Goal: Entertainment & Leisure: Consume media (video, audio)

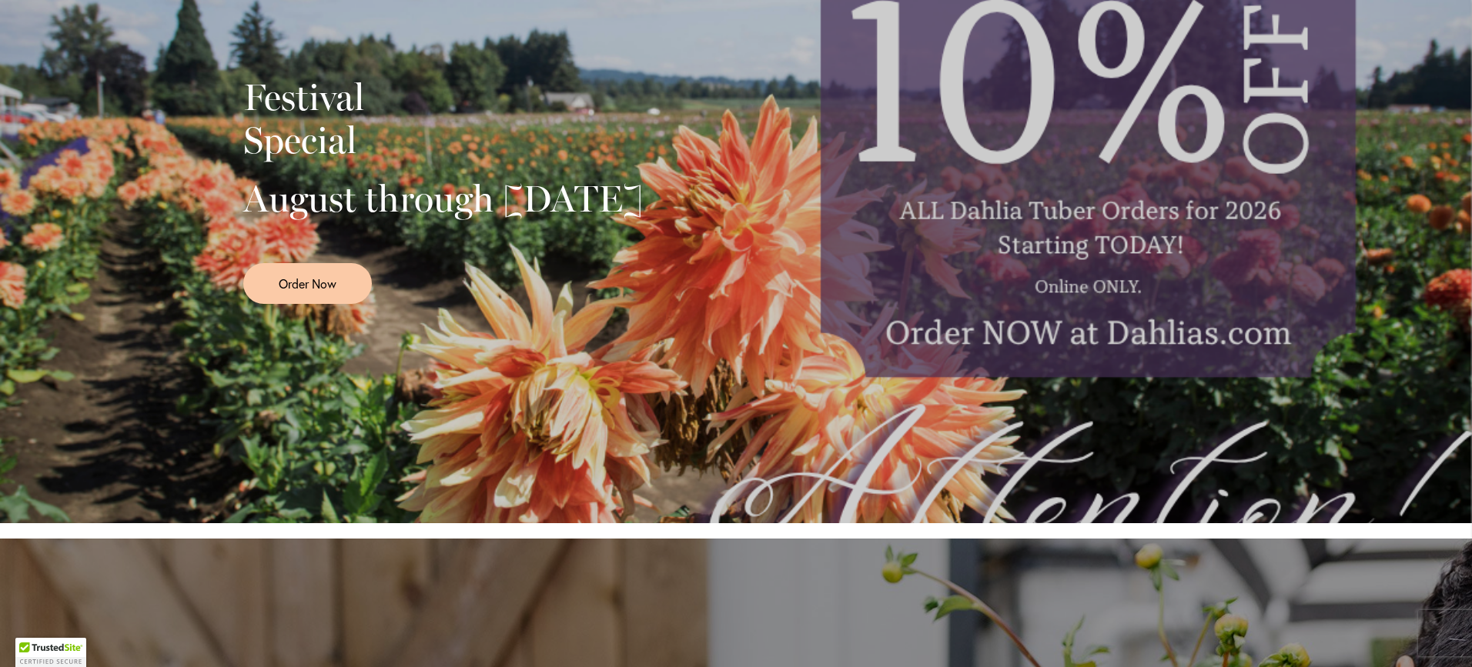
scroll to position [414, 0]
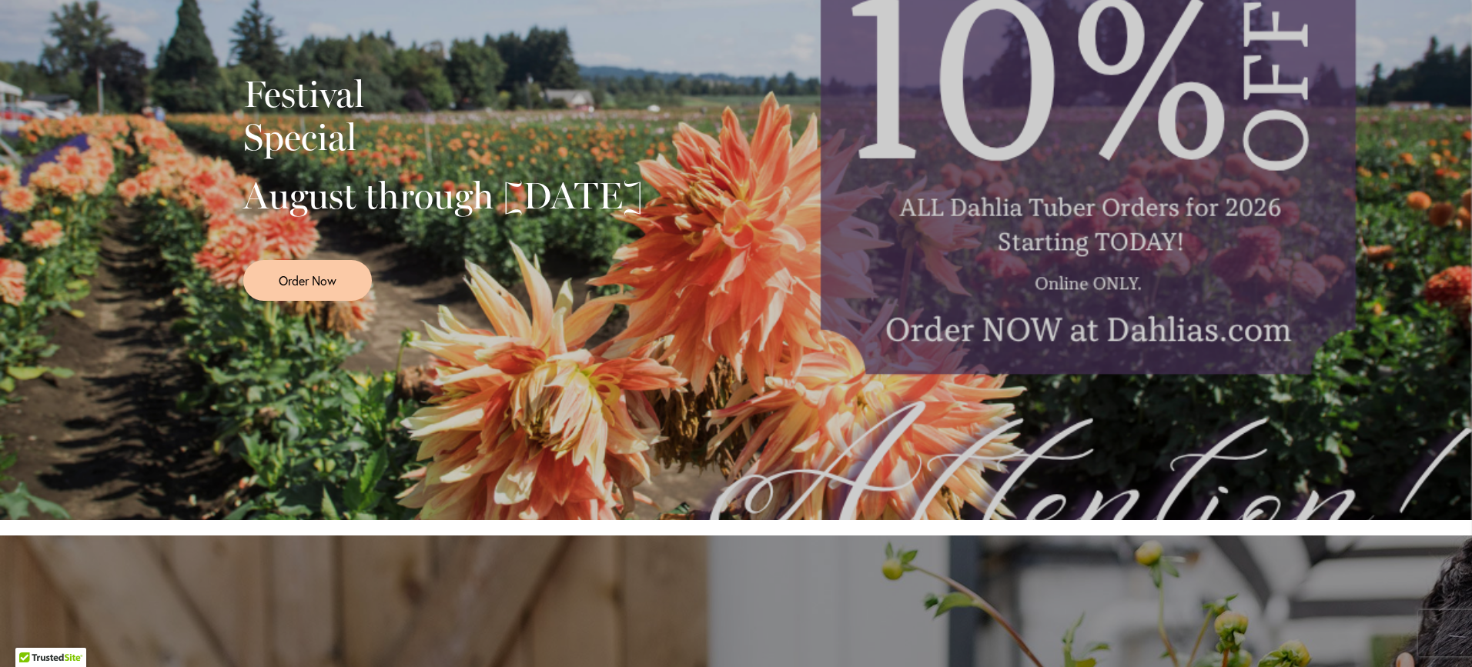
click at [1353, 352] on div "Festival Special August through [DATE] Order Now" at bounding box center [736, 181] width 1472 height 677
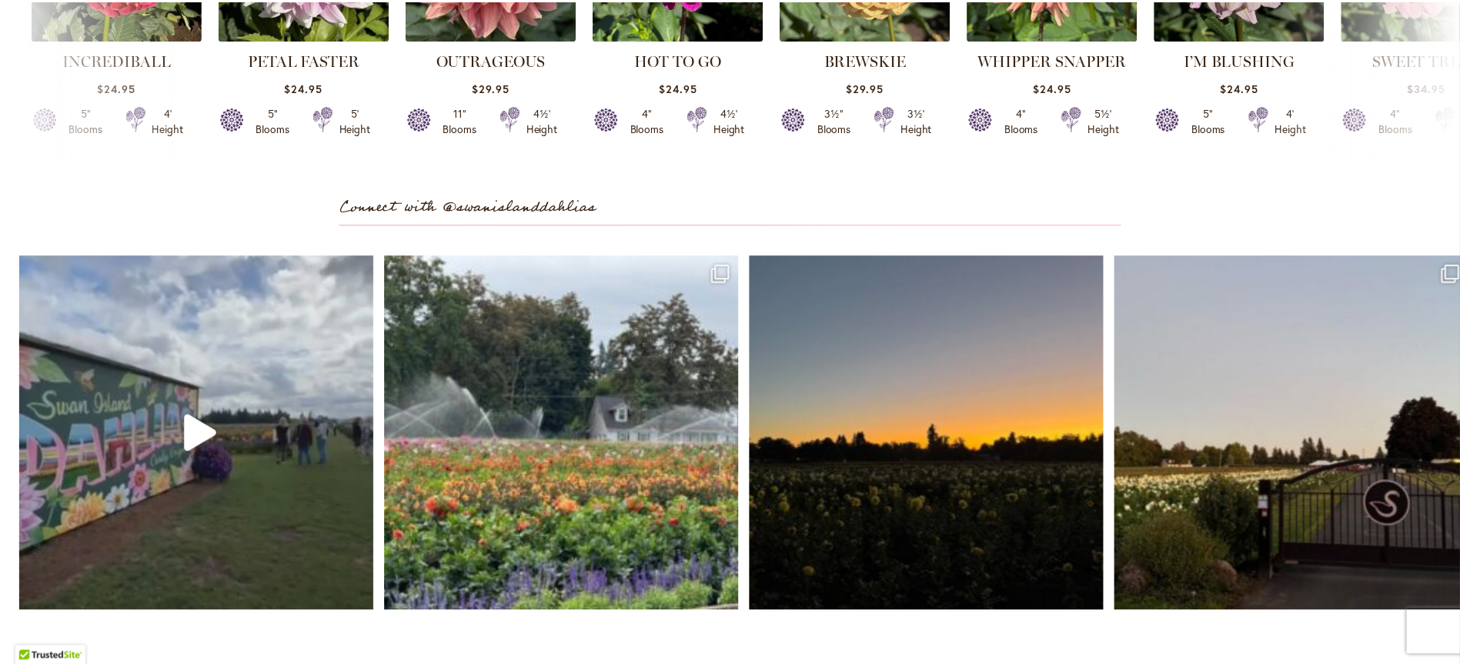
scroll to position [4495, 0]
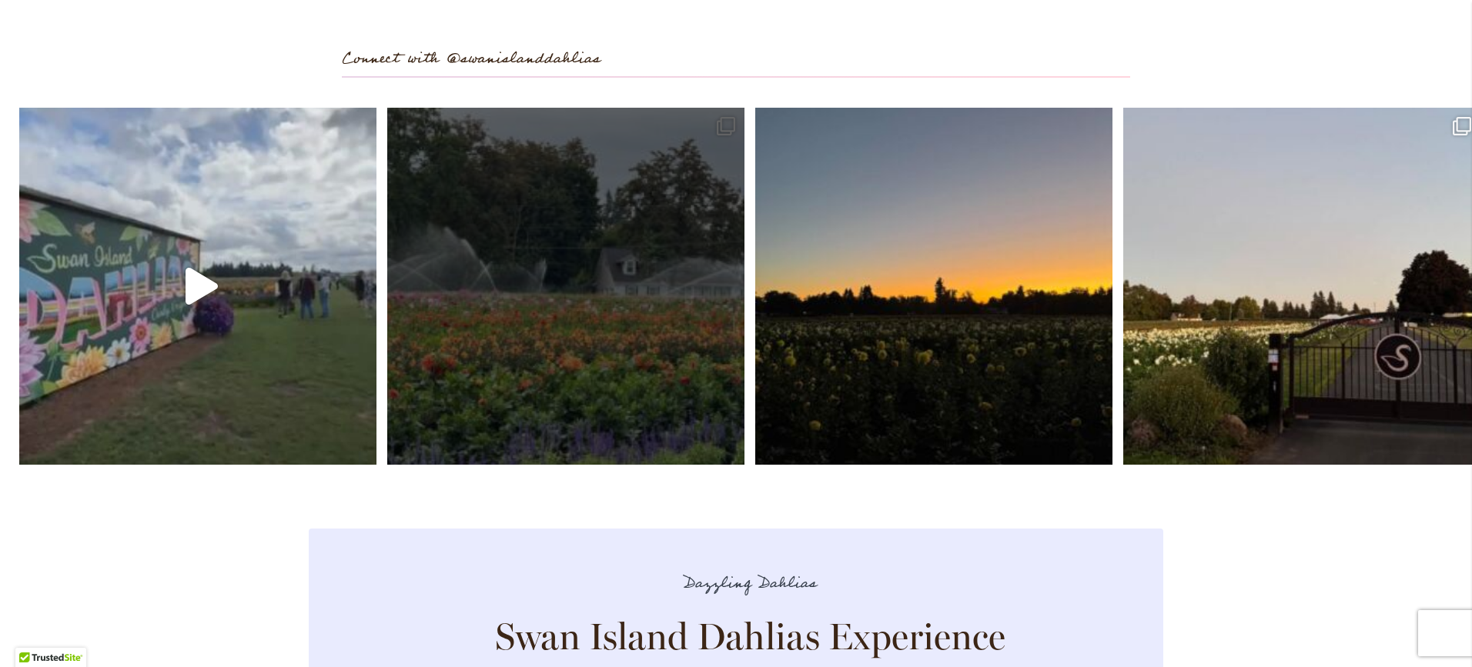
click at [483, 372] on link "Open" at bounding box center [565, 286] width 357 height 357
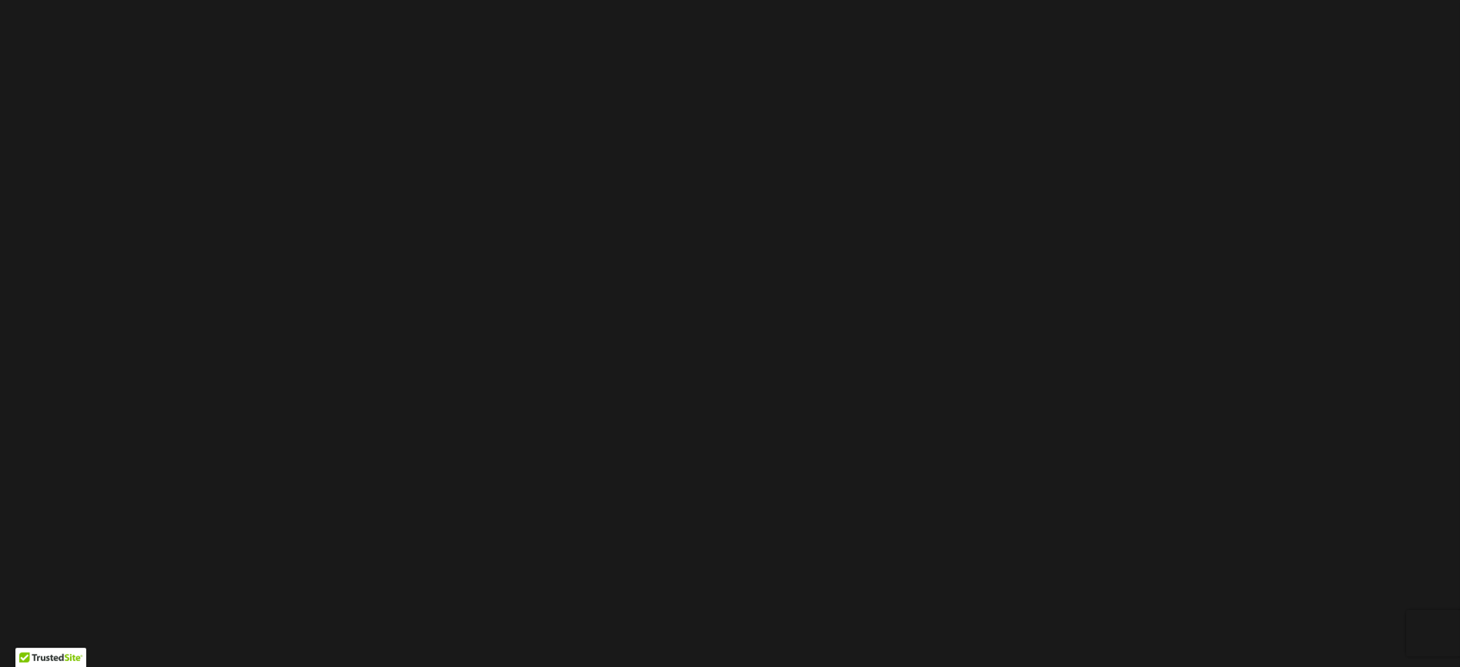
scroll to position [462, 0]
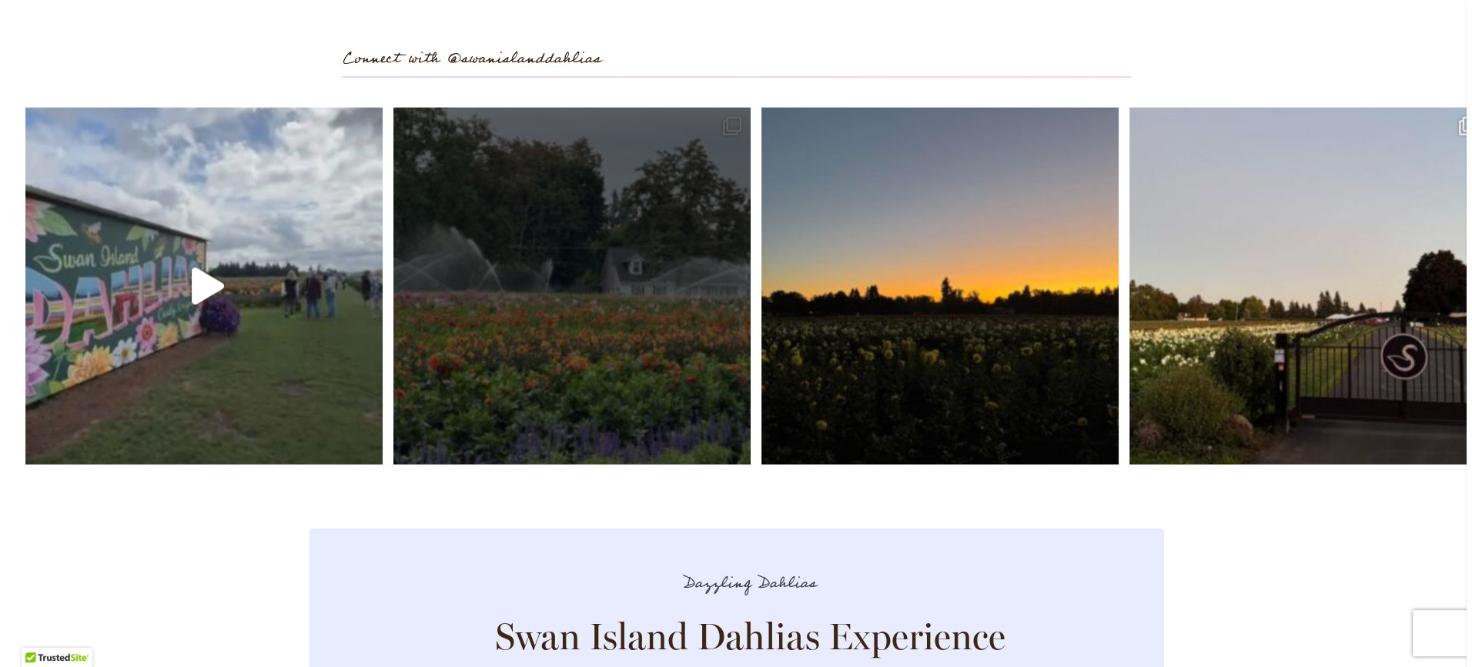
scroll to position [0, 0]
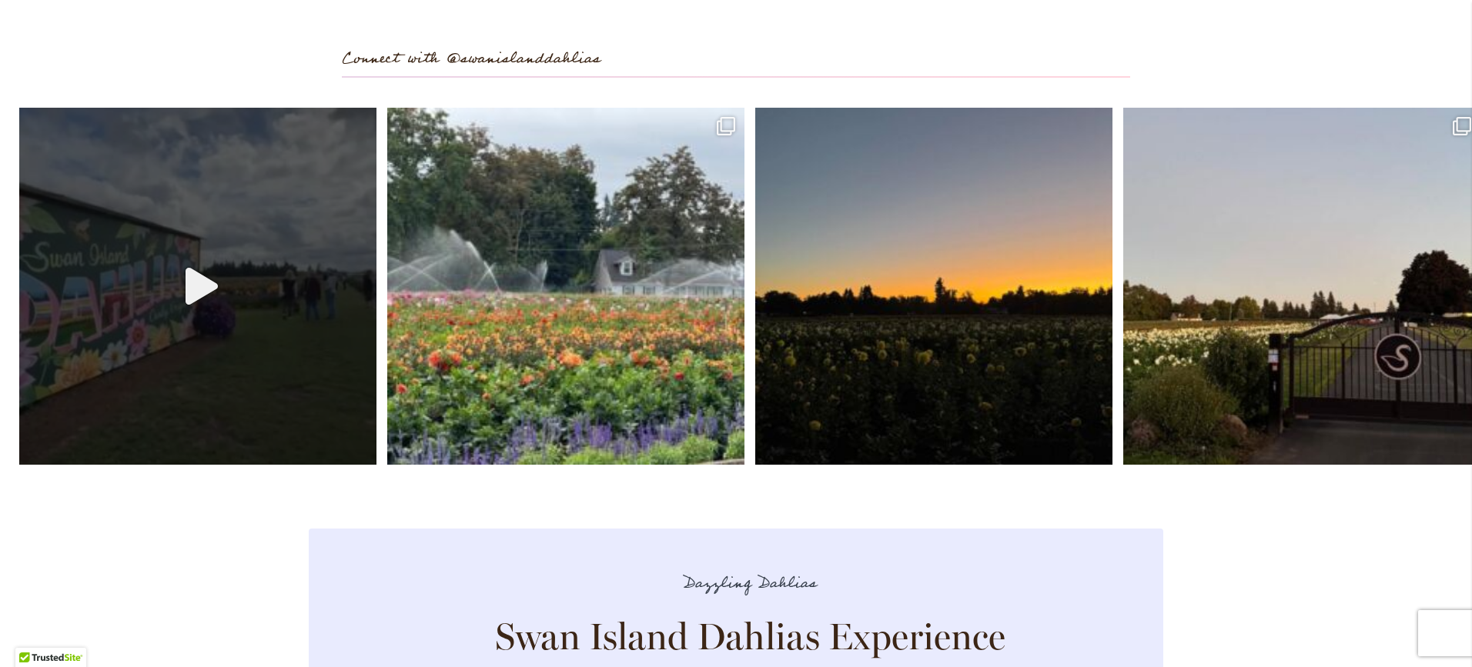
click at [263, 353] on link "Open" at bounding box center [197, 286] width 357 height 357
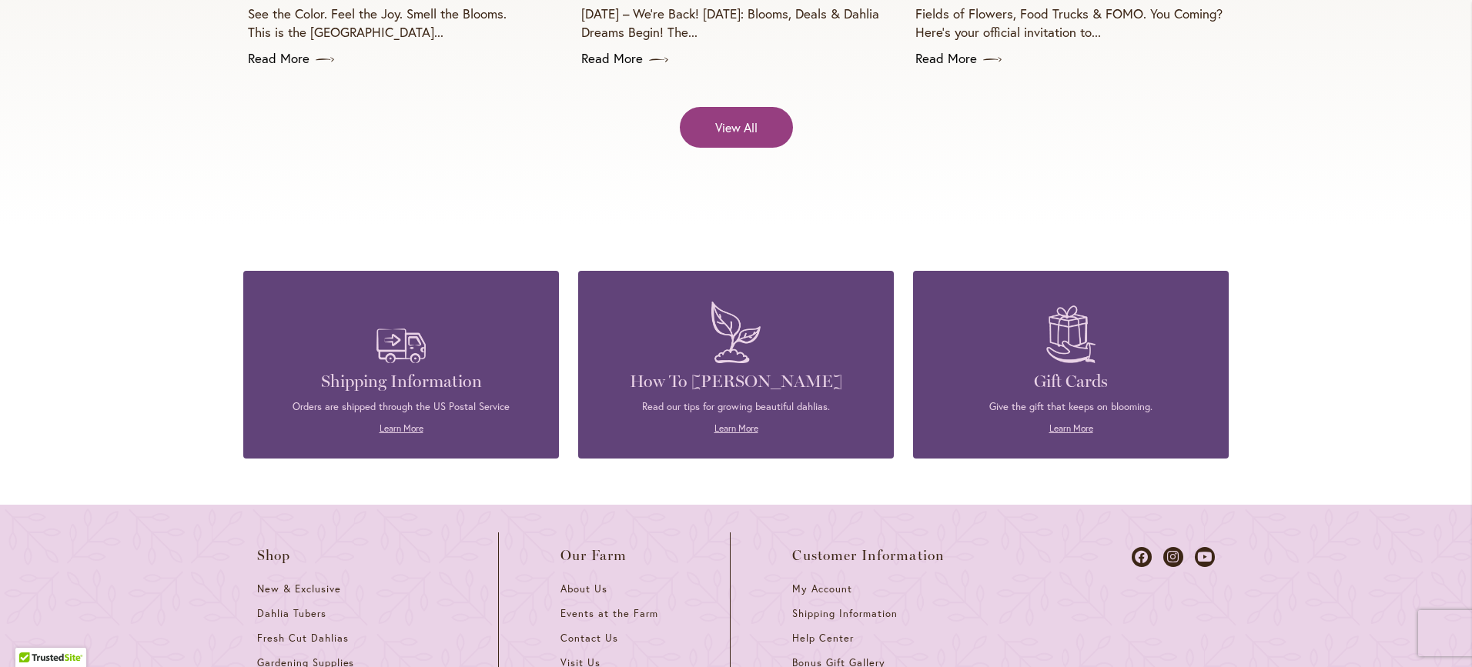
scroll to position [6650, 0]
